Goal: Ask a question

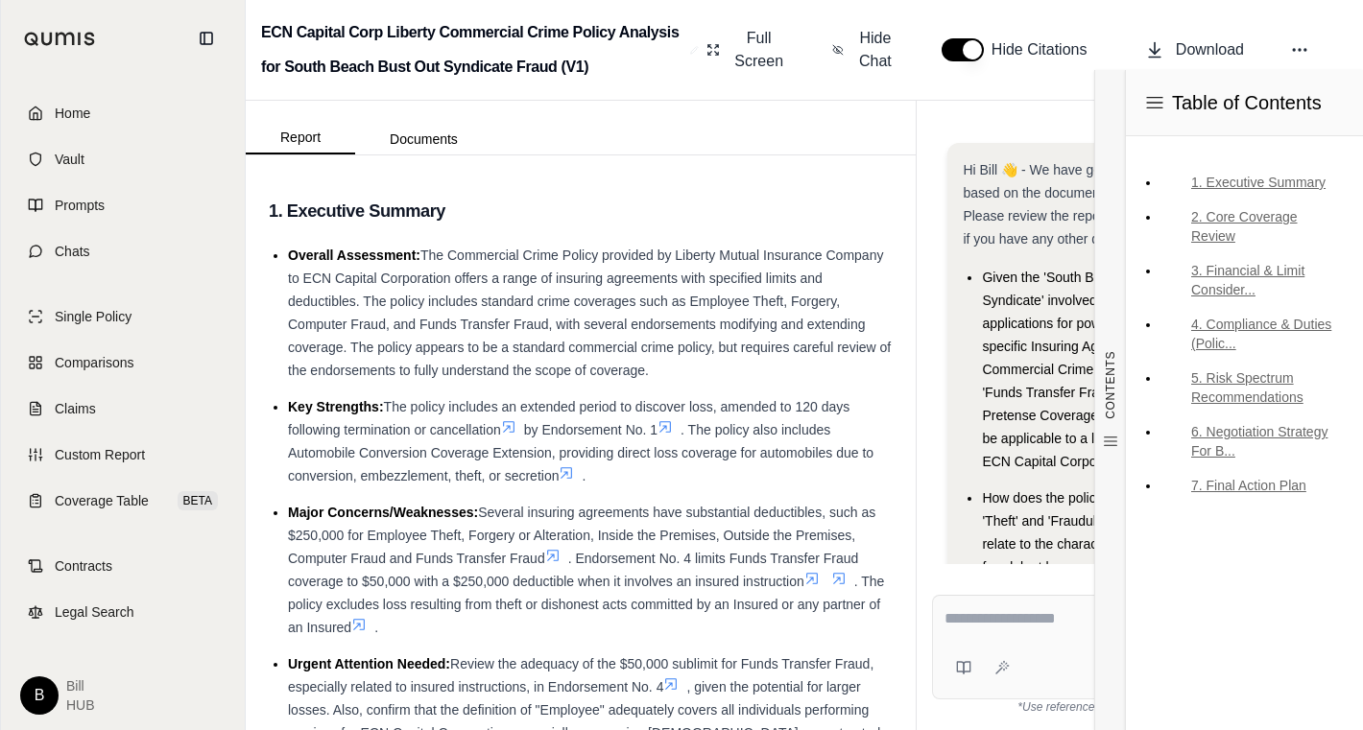
scroll to position [168, 0]
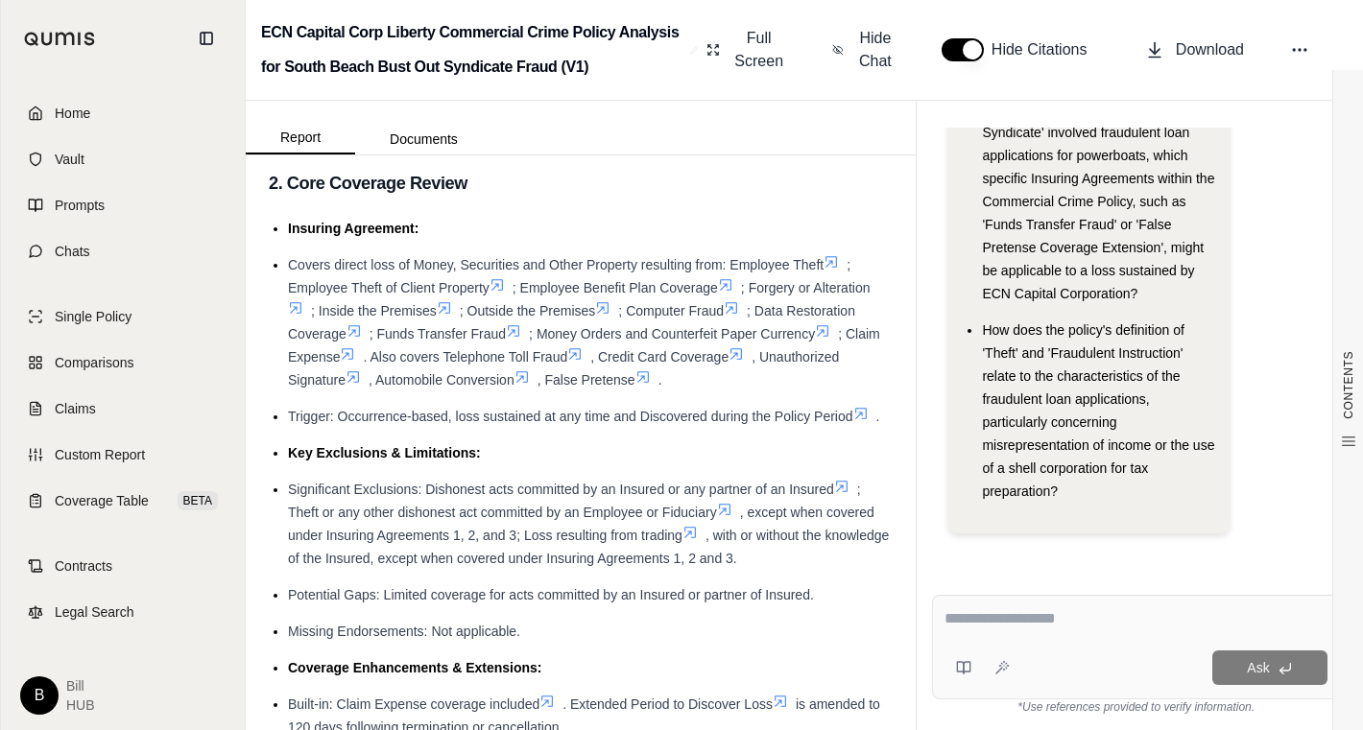
click at [983, 622] on textarea at bounding box center [1135, 618] width 383 height 23
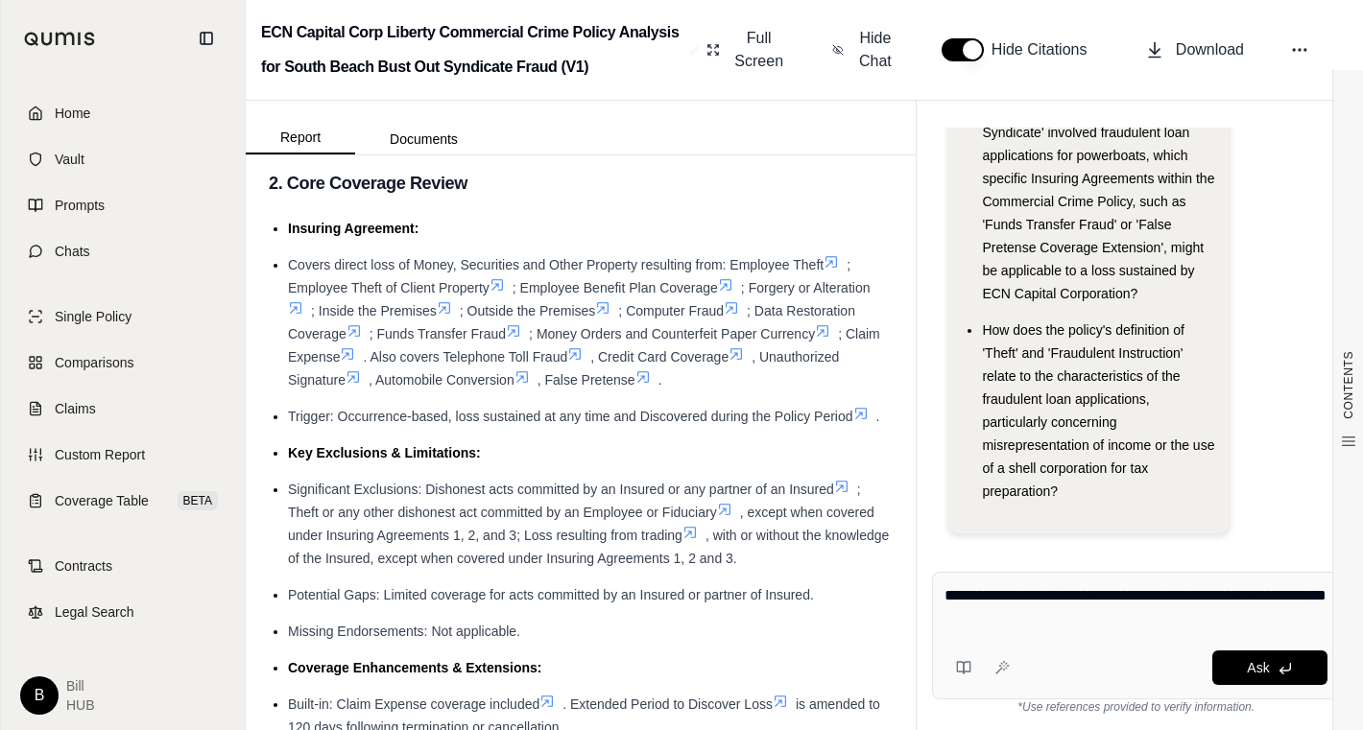
type textarea "**********"
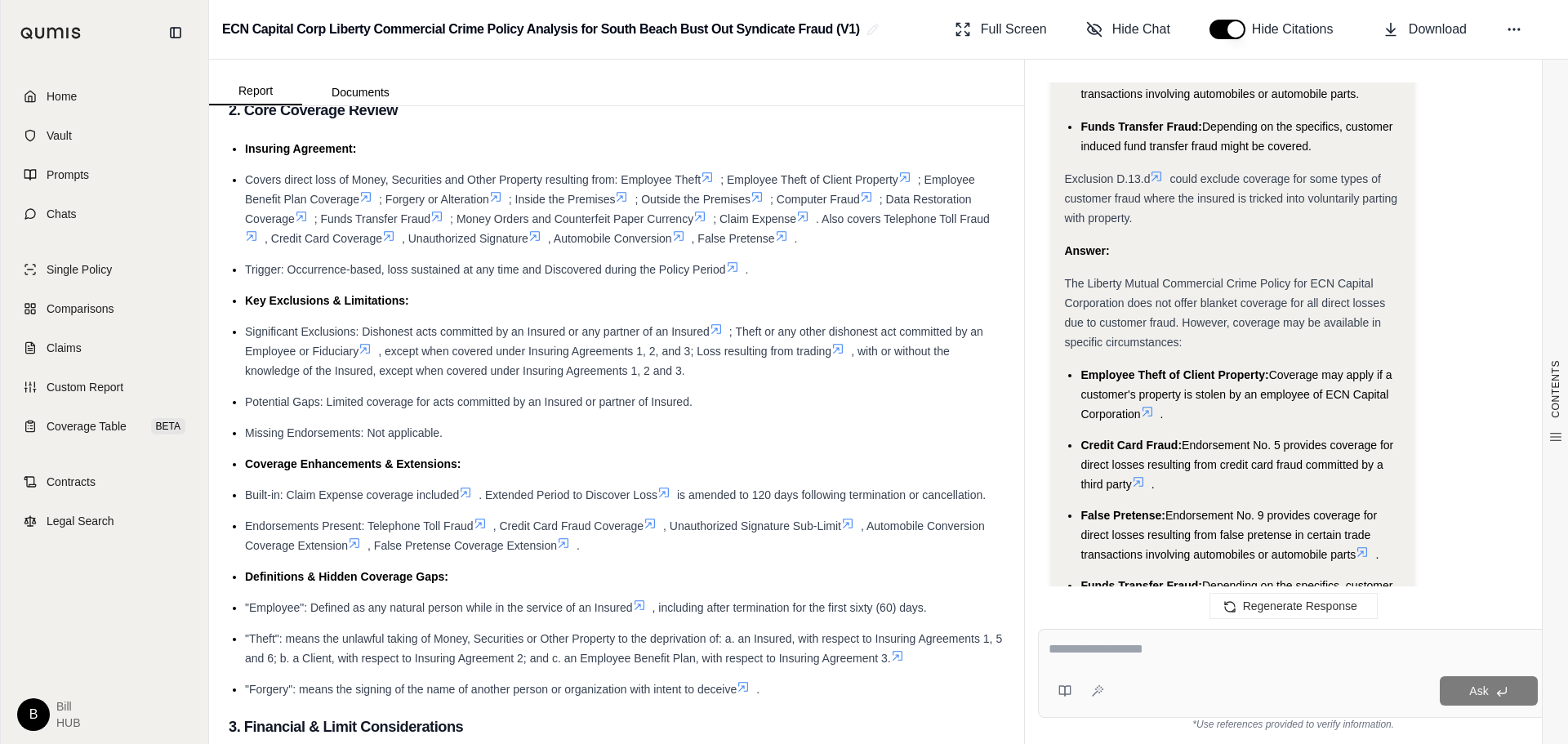
scroll to position [2217, 0]
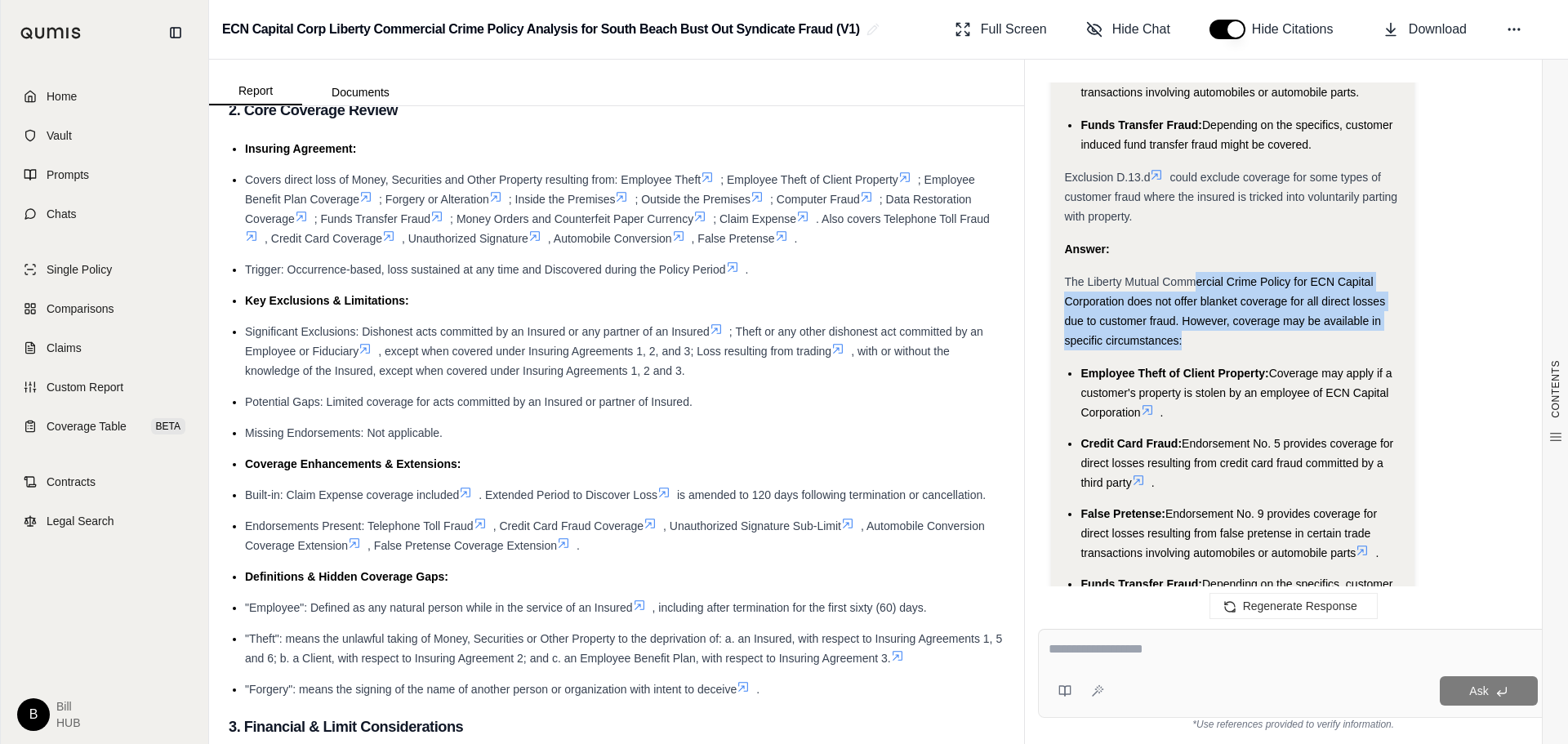
drag, startPoint x: 1197, startPoint y: 283, endPoint x: 1205, endPoint y: 335, distance: 52.6
click at [1159, 335] on div "The Liberty Mutual Commercial Crime Policy for ECN Capital Corporation does not…" at bounding box center [1232, 312] width 336 height 78
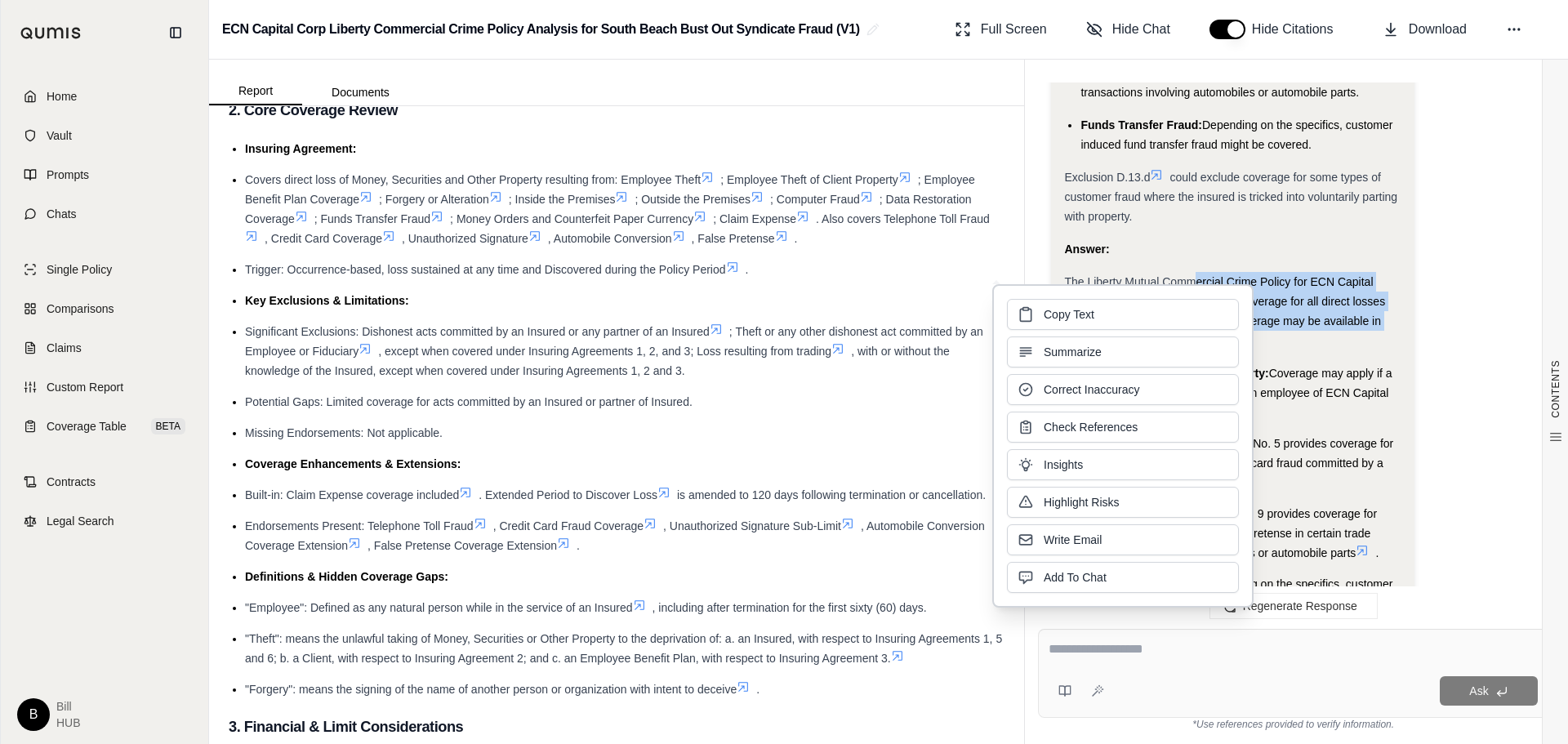
drag, startPoint x: 1443, startPoint y: 238, endPoint x: 1407, endPoint y: 255, distance: 39.8
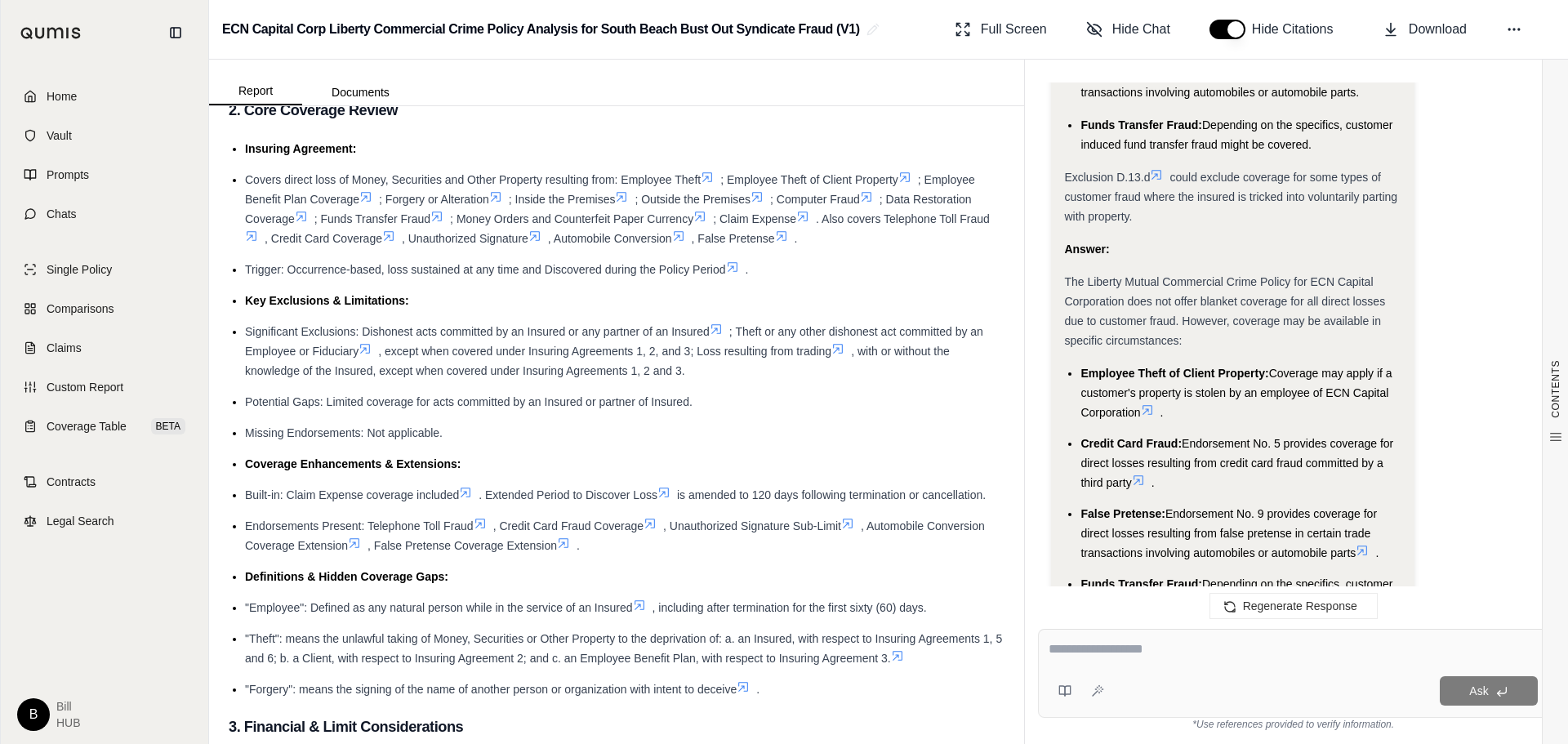
click at [1159, 348] on div "The Liberty Mutual Commercial Crime Policy for ECN Capital Corporation does not…" at bounding box center [1232, 312] width 336 height 78
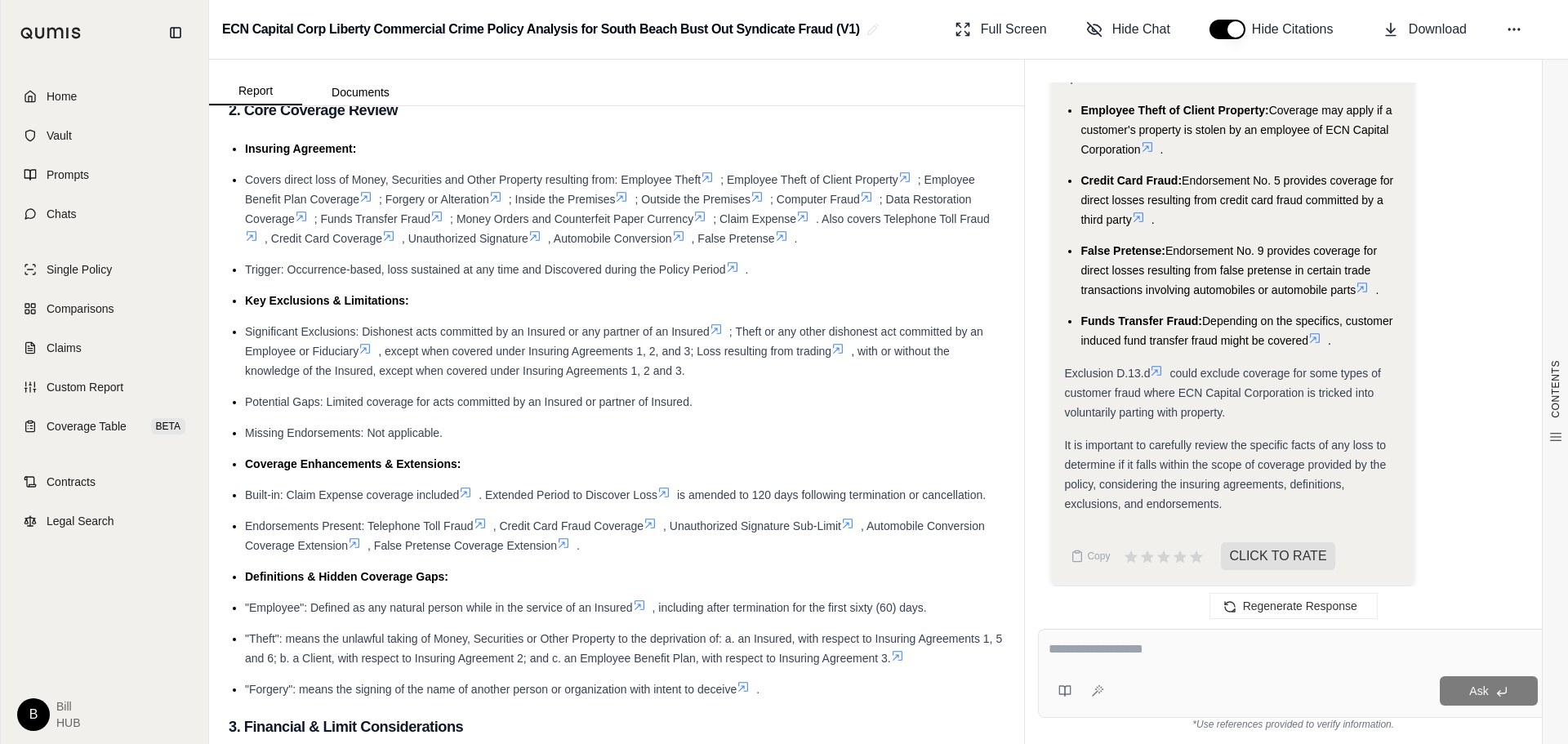
scroll to position [2489, 0]
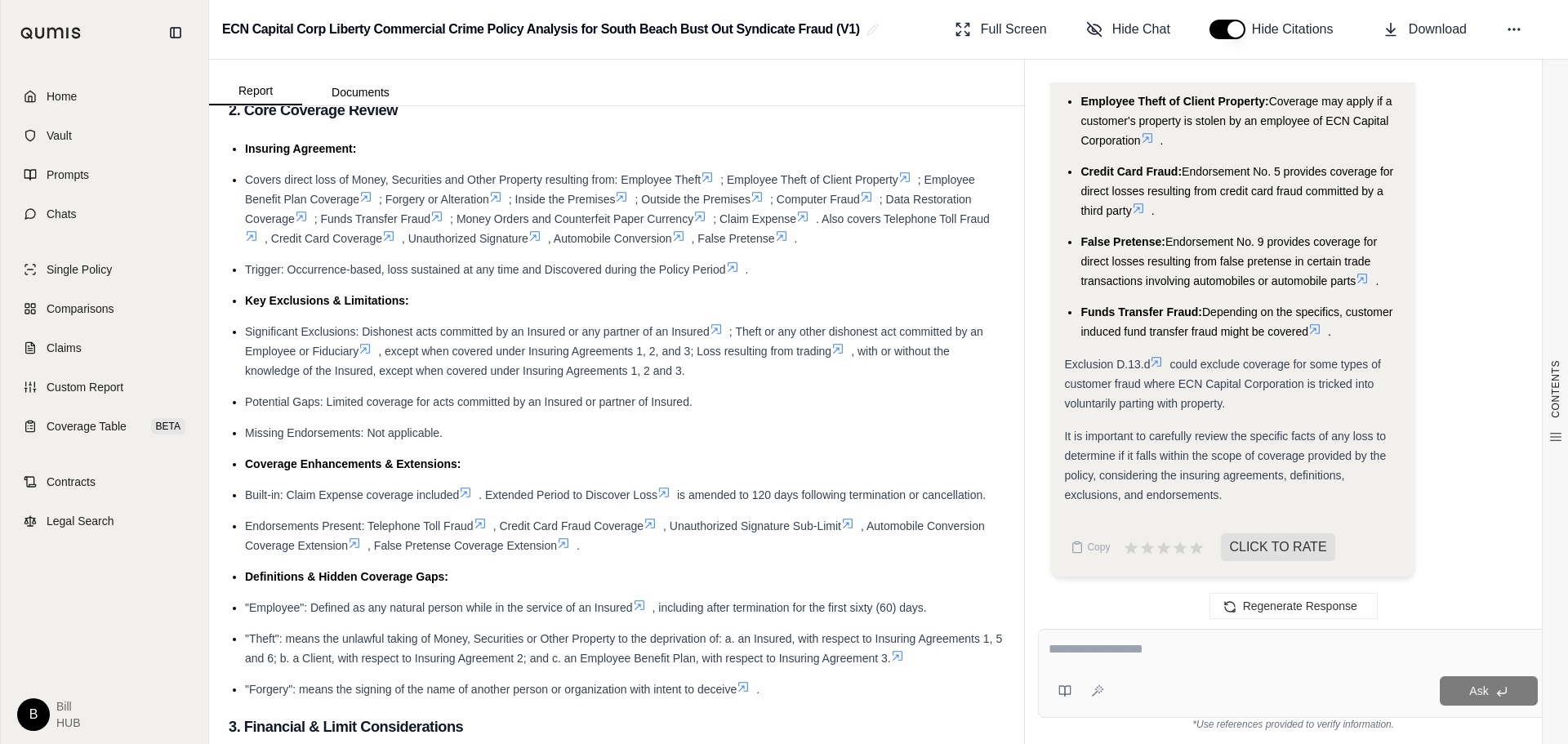
click at [1159, 283] on icon at bounding box center [1362, 278] width 13 height 13
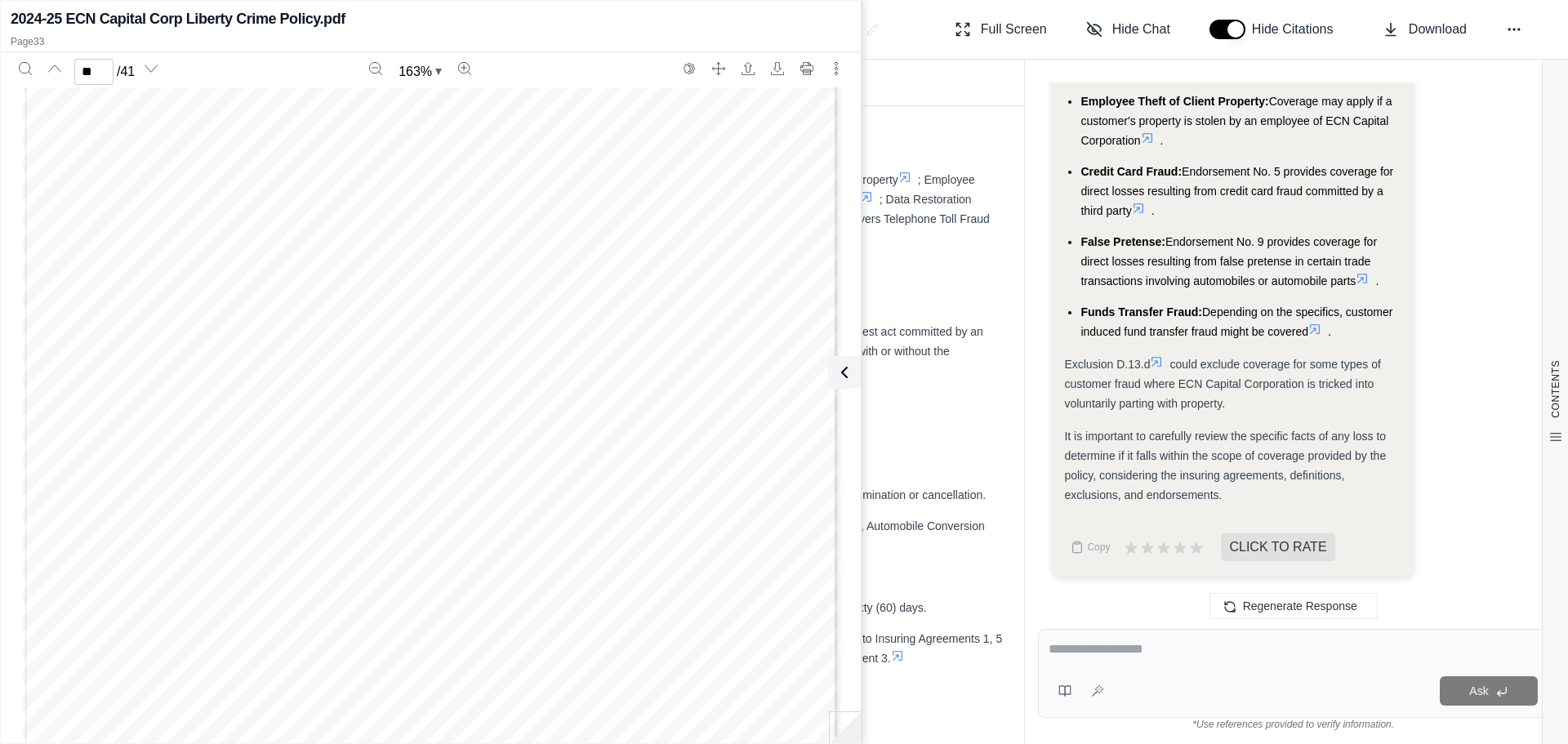
scroll to position [33728, 0]
click at [496, 473] on div "CC.MANU Liberty Mutual Insurance Company 1 3 Endorsement No. 9 FALSE PRETENSE C…" at bounding box center [431, 615] width 815 height 1054
click at [468, 453] on span "clear or legal owner of such automobile or automobile parts and who is not the …" at bounding box center [487, 457] width 510 height 13
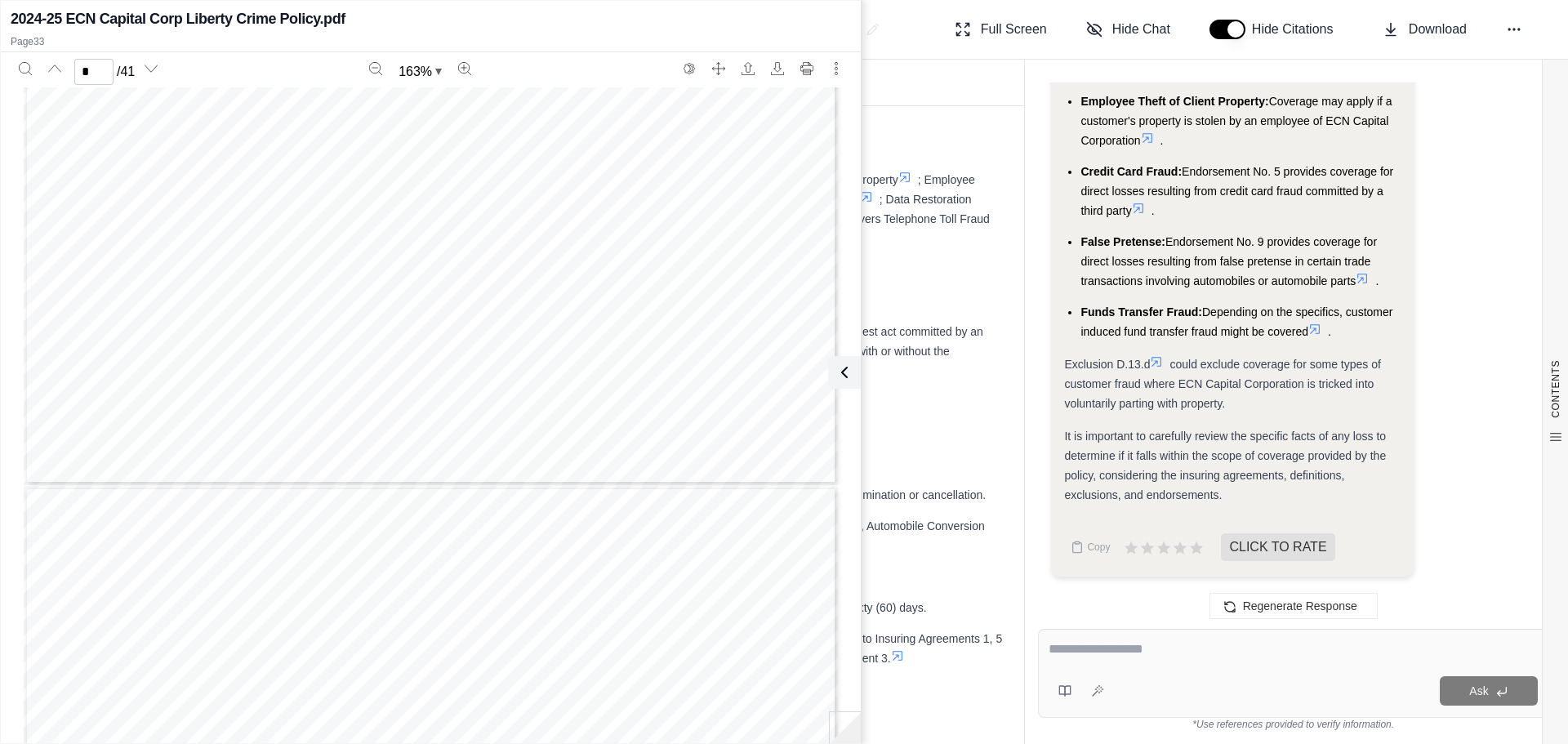
type input "*"
click at [570, 244] on span "Electronic Data" at bounding box center [577, 242] width 89 height 13
type input "**********"
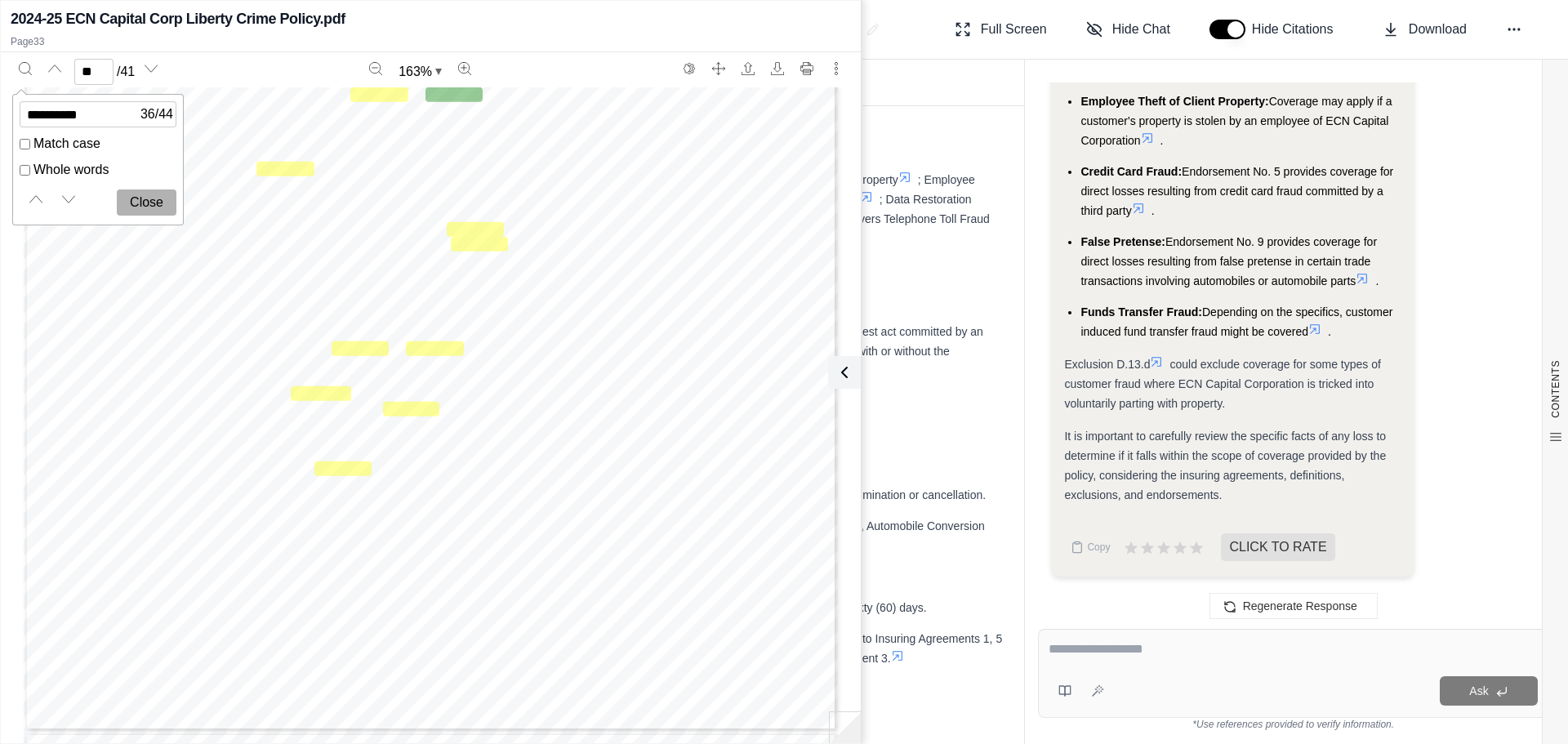
scroll to position [35191, 0]
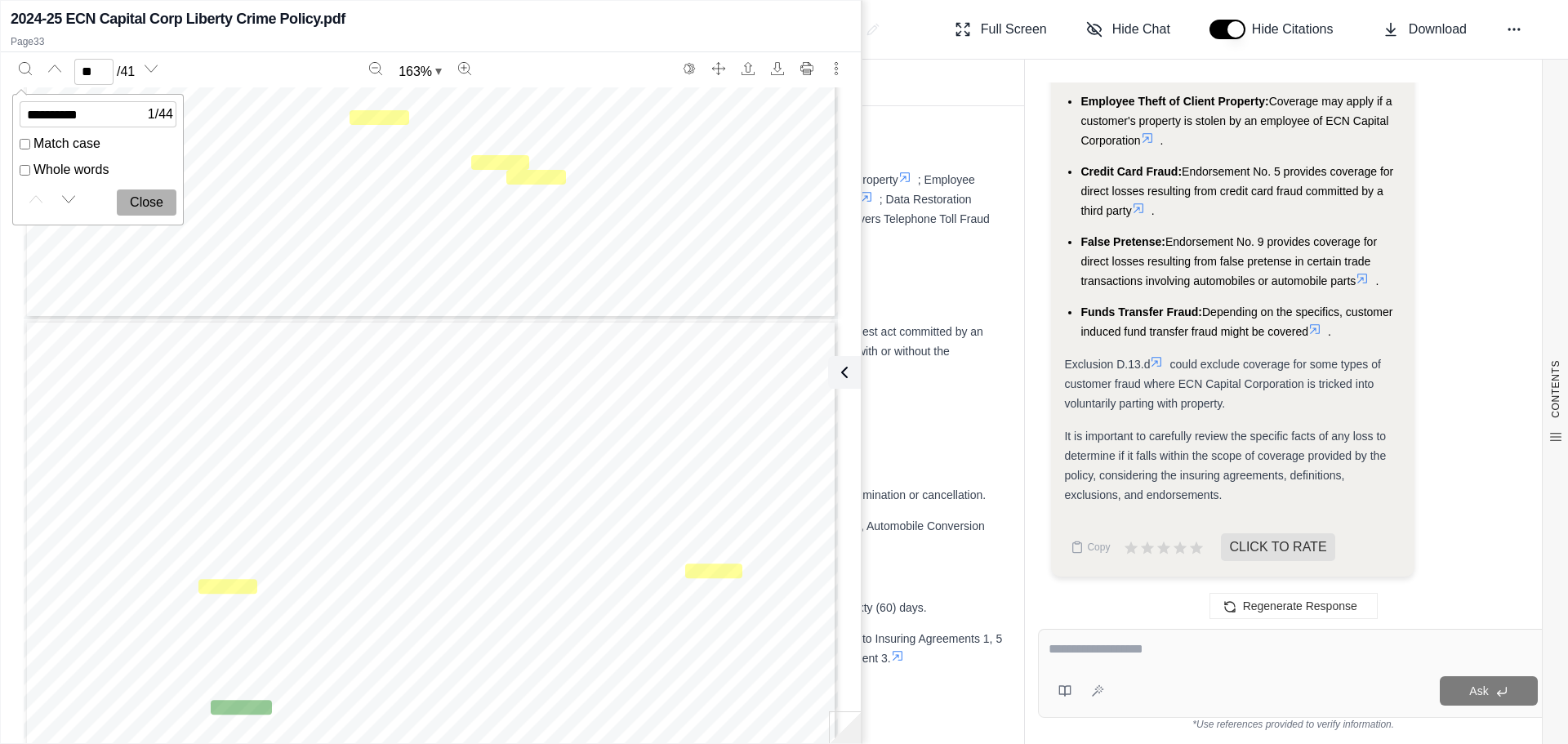
type input "**"
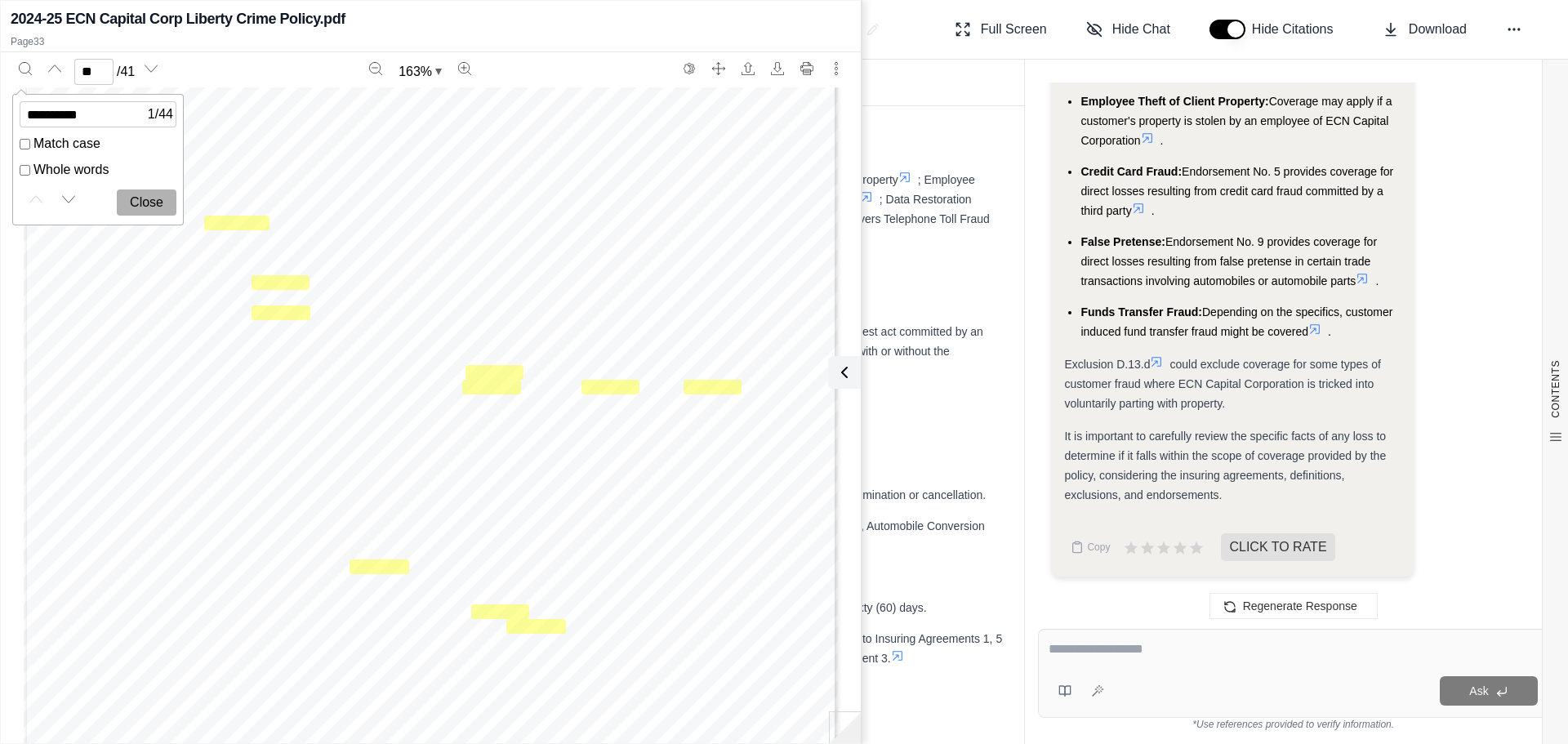
scroll to position [31828, 0]
